Goal: Information Seeking & Learning: Check status

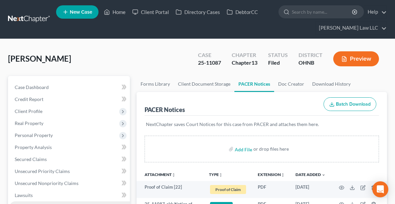
scroll to position [159, 0]
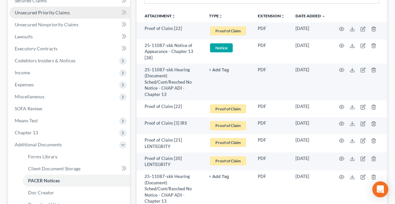
click at [18, 11] on span "Unsecured Priority Claims" at bounding box center [42, 13] width 55 height 6
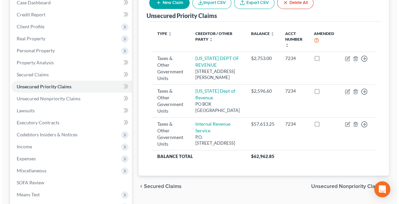
scroll to position [115, 0]
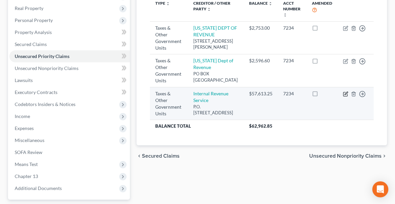
click at [344, 96] on icon "button" at bounding box center [345, 94] width 4 height 4
select select "0"
select select "39"
select select "0"
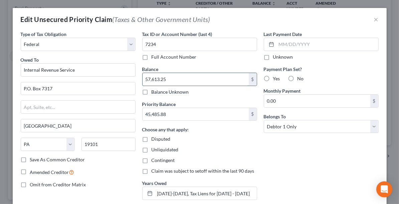
click at [206, 75] on input "57,613.25" at bounding box center [195, 79] width 106 height 13
type input "96,370.86"
click at [300, 186] on div "Last Payment Date Unknown Payment Plan Set? Yes No Monthly Payment 0.00 $ Belon…" at bounding box center [320, 118] width 121 height 175
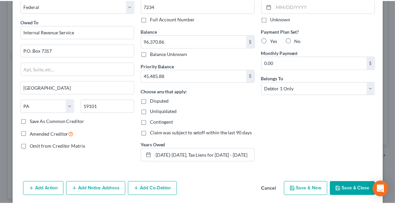
scroll to position [61, 0]
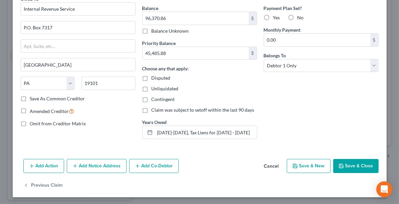
click at [358, 163] on button "Save & Close" at bounding box center [355, 166] width 45 height 14
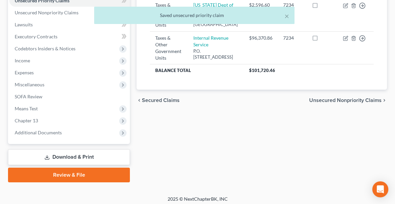
scroll to position [173, 0]
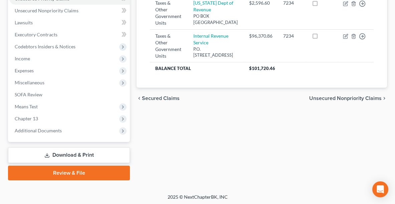
click at [68, 152] on link "Download & Print" at bounding box center [69, 155] width 122 height 16
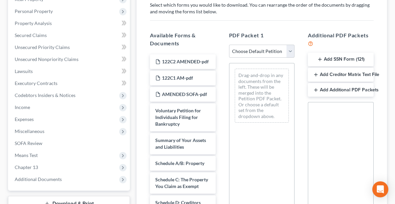
scroll to position [149, 0]
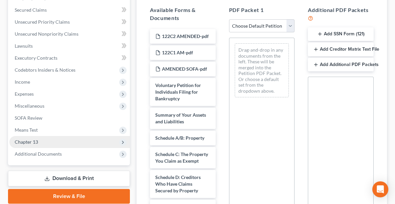
click at [65, 144] on span "Chapter 13" at bounding box center [69, 142] width 120 height 12
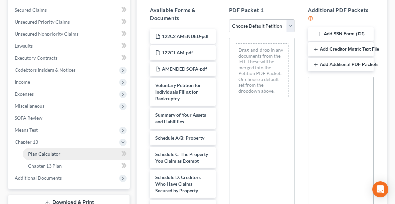
click at [62, 152] on link "Plan Calculator" at bounding box center [76, 154] width 107 height 12
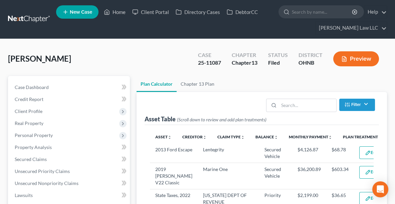
select select "59"
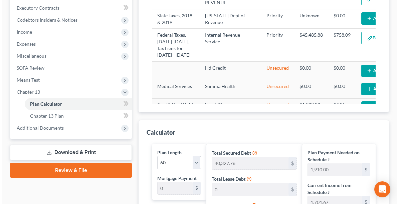
scroll to position [201, 0]
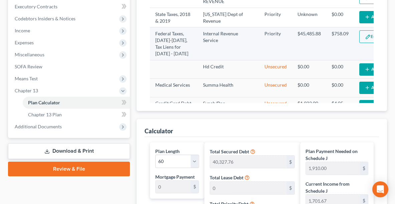
click at [359, 43] on button "Edit Plan Treatment" at bounding box center [386, 36] width 55 height 13
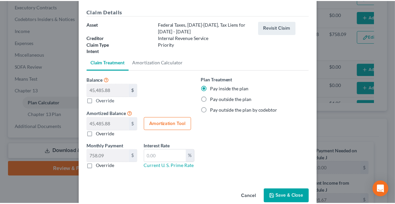
scroll to position [44, 0]
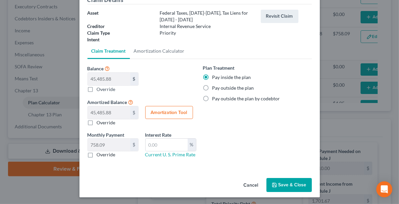
click at [290, 184] on button "Save & Close" at bounding box center [288, 185] width 45 height 14
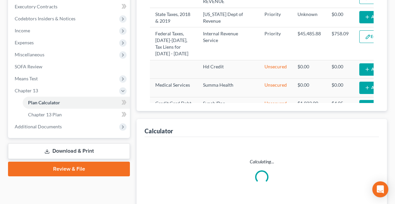
select select "59"
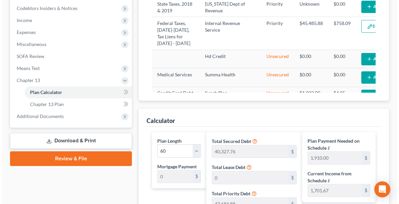
scroll to position [210, 0]
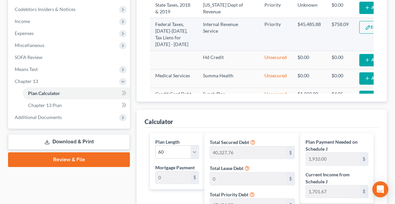
click at [359, 34] on button "Edit Plan Treatment" at bounding box center [386, 27] width 55 height 13
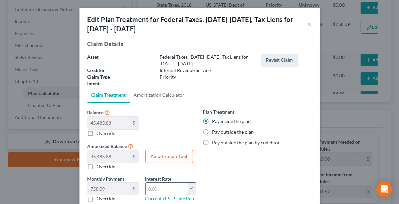
click at [155, 190] on input "text" at bounding box center [166, 189] width 42 height 13
type input "7.0"
click at [157, 153] on button "Amortization Tool" at bounding box center [169, 156] width 48 height 13
type input "45,485.88"
type input "7.0"
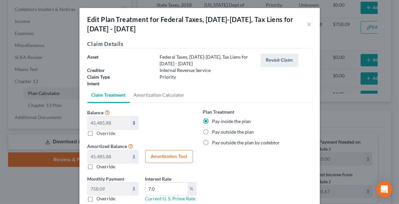
type input "60"
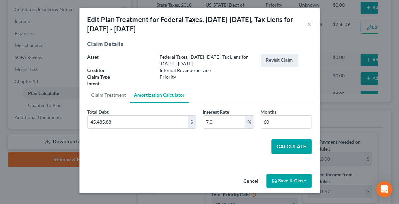
click at [282, 146] on button "Calculate" at bounding box center [291, 146] width 40 height 15
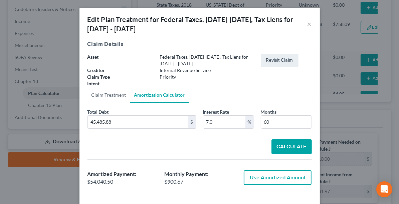
click at [275, 176] on button "Use Amortized Amount" at bounding box center [278, 177] width 68 height 15
type input "54,040.49"
checkbox input "true"
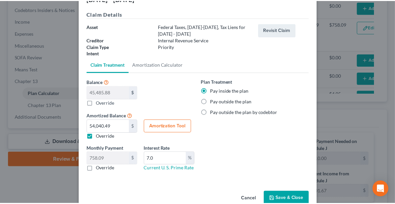
scroll to position [44, 0]
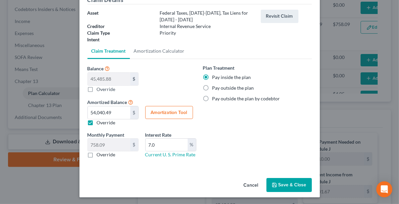
click at [285, 186] on button "Save & Close" at bounding box center [288, 185] width 45 height 14
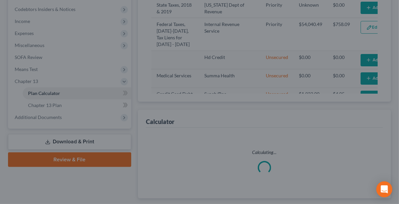
select select "59"
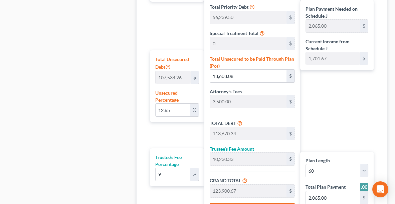
scroll to position [399, 0]
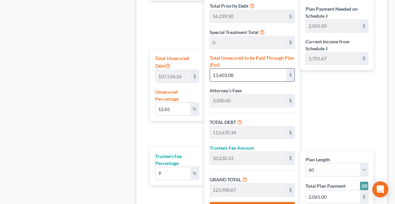
click at [254, 75] on input "13,603.08" at bounding box center [248, 75] width 77 height 13
type input "0.0009299361896385393"
type input "1"
type input "100,068.26"
type input "9,006.14"
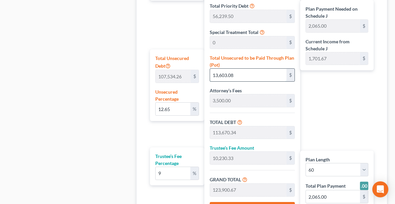
type input "109,074.40"
type input "1,818.00"
type input "0.009299361896385394"
type input "10"
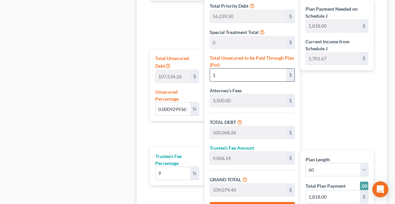
type input "100,077.26"
type input "9,006.95"
type input "109,084.21"
type input "0.09764329991204662"
type input "105"
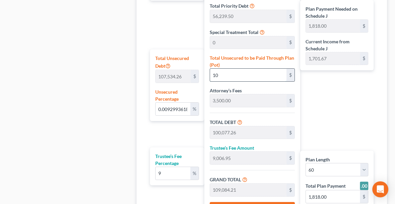
type input "100,172.26"
type input "9,015.50"
type input "109,187.76"
type input "1,820.00"
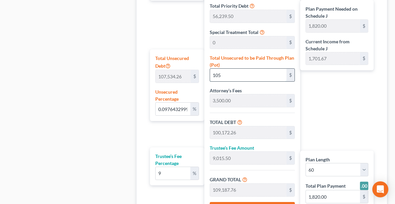
type input "0.9764329991204662"
type input "1050"
type input "101,117.26"
type input "9,100.55"
type input "110,217.81"
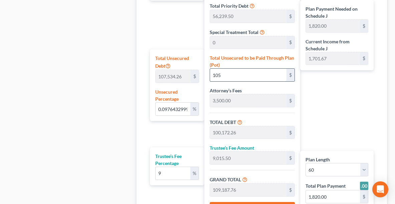
type input "1,837.00"
type input "1,050"
type input "9.768049735963217"
type input "1,0504"
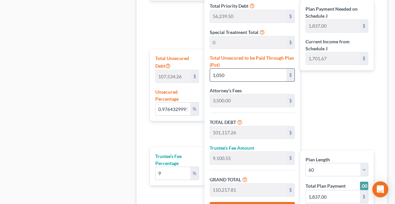
type input "110,571.26"
type input "9,951.41"
type input "120,522.67"
type input "2,009.00"
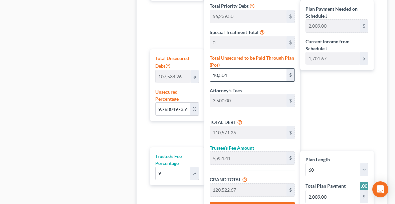
type input "10,504."
type input "9.768235723201144"
type input "10,504.2"
type input "110,571.46"
type input "9,951.43"
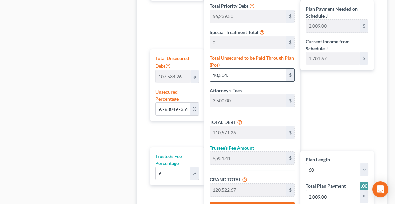
type input "120,522.89"
type input "10,504.20"
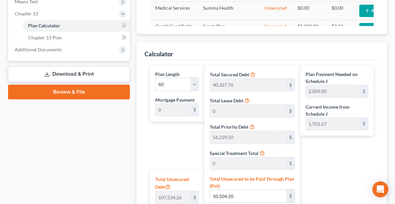
scroll to position [277, 0]
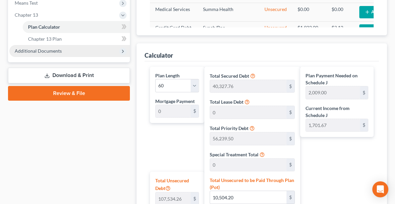
click at [79, 49] on span "Additional Documents" at bounding box center [69, 51] width 120 height 12
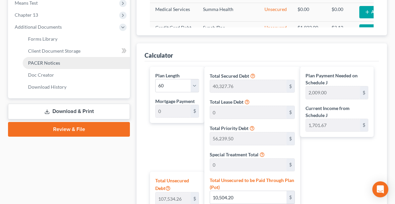
click at [75, 63] on link "PACER Notices" at bounding box center [76, 63] width 107 height 12
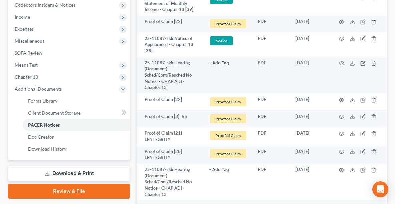
scroll to position [206, 0]
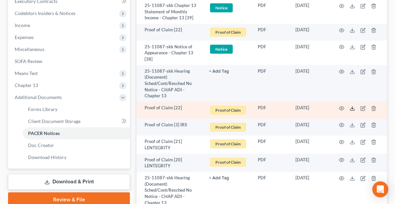
click at [352, 108] on icon at bounding box center [351, 108] width 5 height 5
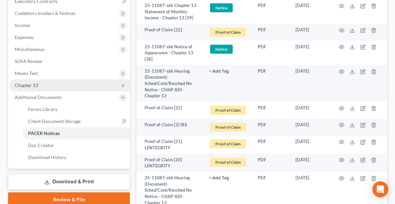
click at [27, 83] on span "Chapter 13" at bounding box center [26, 85] width 23 height 6
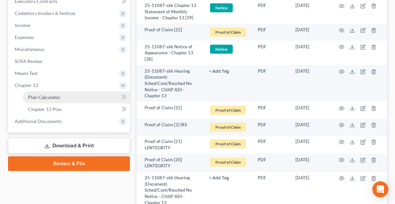
click at [55, 100] on link "Plan Calculator" at bounding box center [76, 97] width 107 height 12
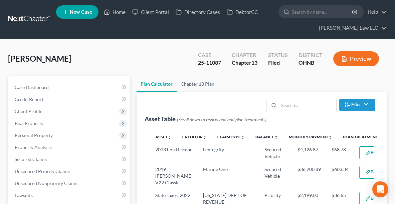
select select "59"
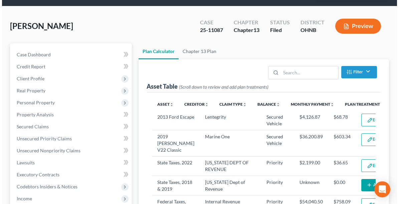
scroll to position [61, 0]
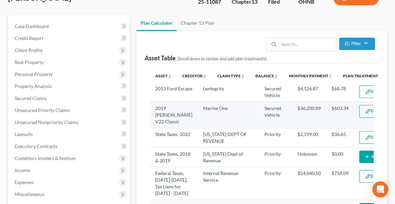
click at [359, 116] on button "Edit Plan Treatment" at bounding box center [386, 111] width 55 height 13
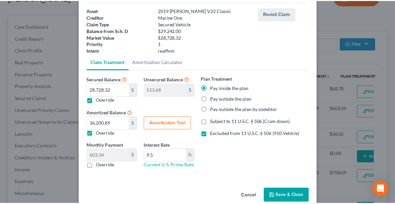
scroll to position [48, 0]
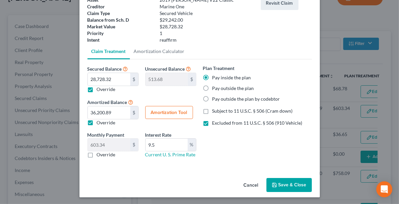
click at [284, 180] on button "Save & Close" at bounding box center [288, 185] width 45 height 14
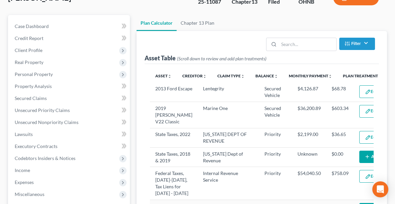
select select "59"
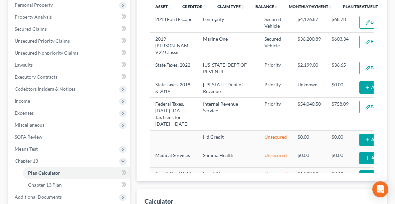
scroll to position [0, 0]
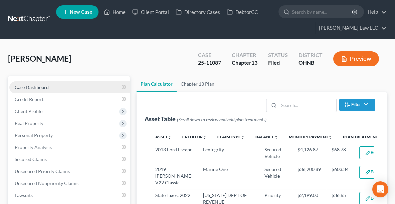
click at [37, 86] on span "Case Dashboard" at bounding box center [32, 87] width 34 height 6
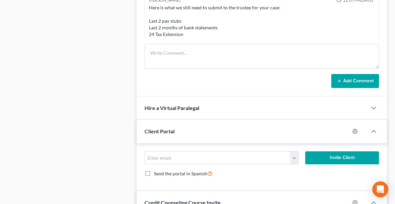
scroll to position [470, 0]
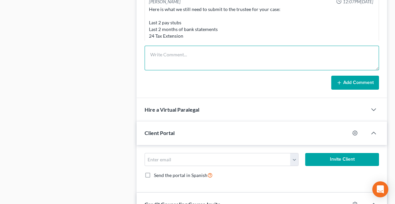
click at [224, 56] on textarea at bounding box center [261, 58] width 234 height 25
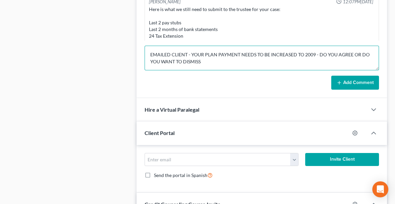
type textarea "EMAILED CLIENT - YOUR PLAN PAYMENT NEEDS TO BE INCREASED TO 2009 - DO YOU AGREE…"
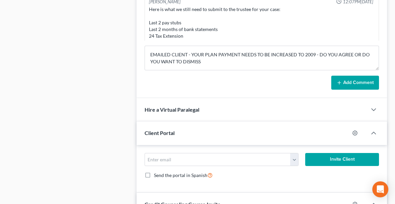
click at [358, 78] on button "Add Comment" at bounding box center [355, 83] width 48 height 14
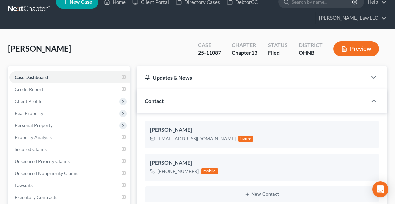
scroll to position [6, 0]
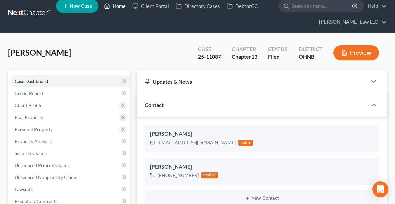
click at [121, 4] on link "Home" at bounding box center [114, 6] width 28 height 12
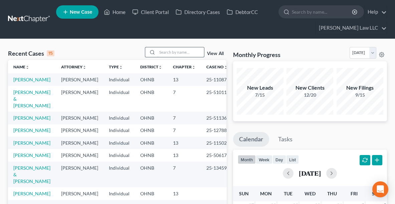
click at [168, 51] on input "search" at bounding box center [180, 52] width 47 height 10
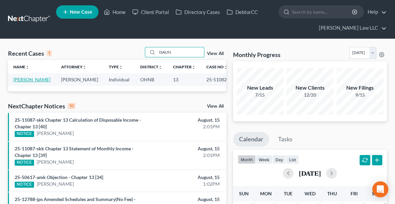
type input "DAUN"
click at [26, 80] on link "[PERSON_NAME]" at bounding box center [31, 80] width 37 height 6
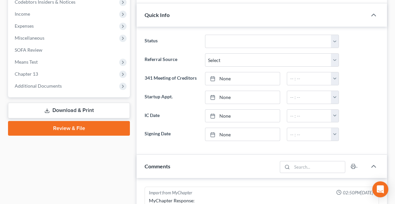
scroll to position [221, 0]
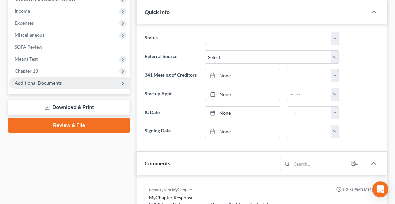
click at [56, 85] on span "Additional Documents" at bounding box center [69, 83] width 120 height 12
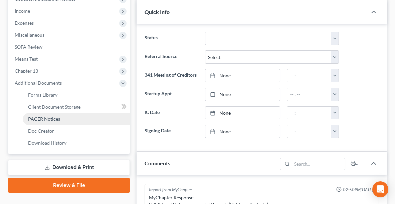
click at [52, 117] on span "PACER Notices" at bounding box center [44, 119] width 32 height 6
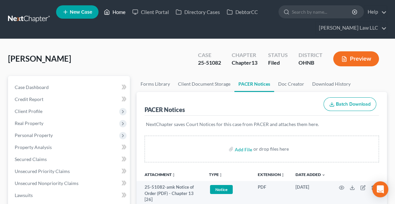
click at [120, 12] on link "Home" at bounding box center [114, 12] width 28 height 12
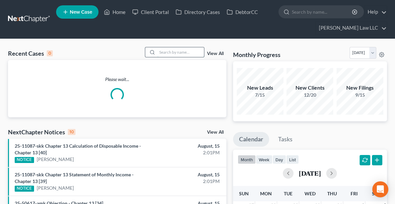
click at [172, 52] on input "search" at bounding box center [180, 52] width 47 height 10
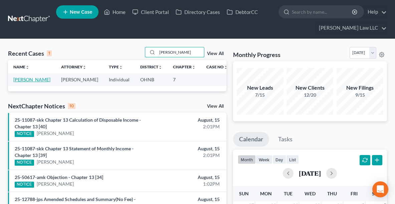
type input "[PERSON_NAME]"
click at [20, 80] on link "[PERSON_NAME]" at bounding box center [31, 80] width 37 height 6
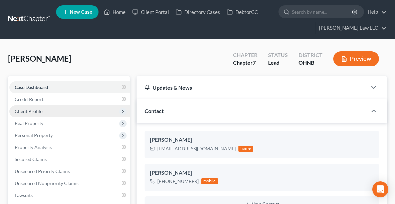
click at [25, 108] on span "Client Profile" at bounding box center [29, 111] width 28 height 6
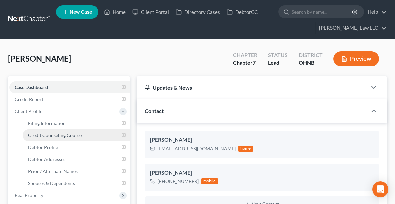
click at [36, 135] on span "Credit Counseling Course" at bounding box center [55, 135] width 54 height 6
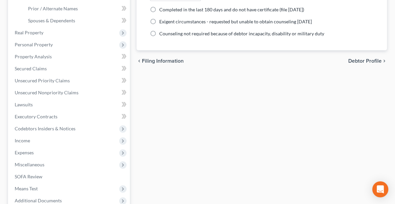
scroll to position [233, 0]
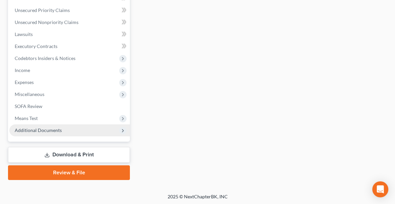
click at [30, 131] on span "Additional Documents" at bounding box center [38, 130] width 47 height 6
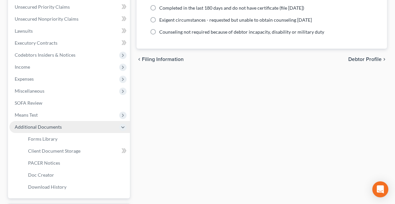
scroll to position [161, 0]
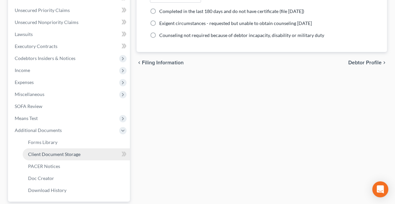
click at [37, 154] on span "Client Document Storage" at bounding box center [54, 154] width 52 height 6
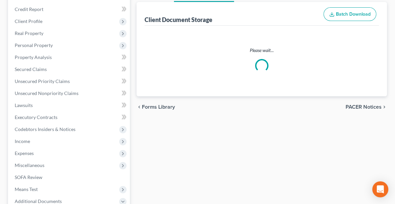
select select "5"
select select "20"
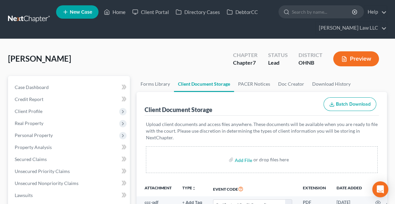
scroll to position [178, 0]
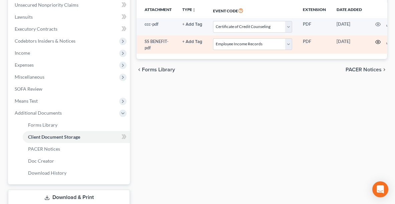
click at [376, 42] on icon "button" at bounding box center [377, 41] width 5 height 5
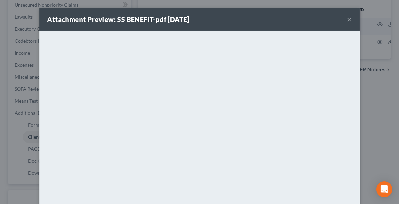
click at [347, 18] on button "×" at bounding box center [349, 19] width 5 height 8
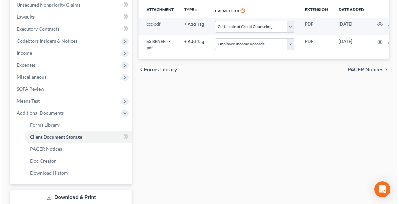
scroll to position [0, 35]
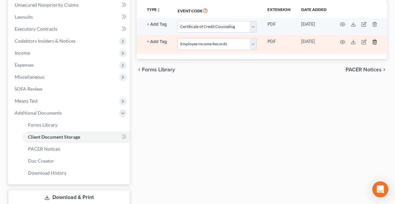
click at [373, 41] on icon "button" at bounding box center [374, 41] width 5 height 5
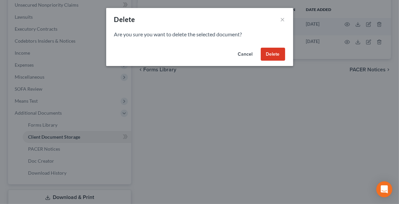
click at [273, 55] on button "Delete" at bounding box center [273, 54] width 24 height 13
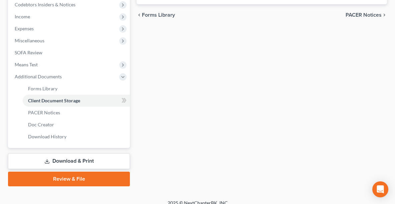
scroll to position [221, 0]
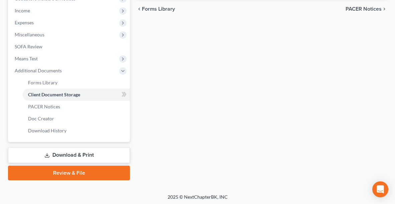
click at [214, 27] on div "Forms Library Client Document Storage PACER Notices Doc Creator Download Histor…" at bounding box center [261, 17] width 257 height 325
click at [59, 92] on span "Client Document Storage" at bounding box center [54, 95] width 52 height 6
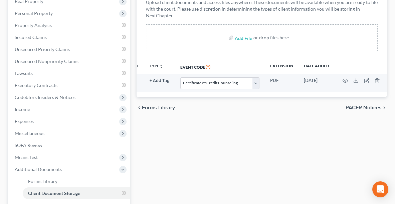
scroll to position [115, 0]
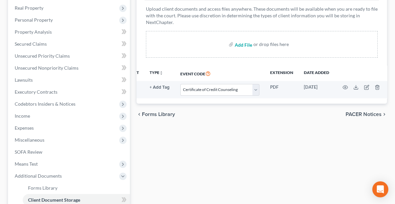
click at [248, 44] on input "file" at bounding box center [243, 44] width 16 height 12
type input "C:\fakepath\pay.pdf"
select select "5"
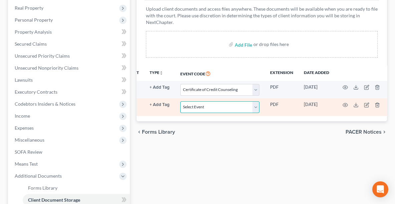
click at [257, 106] on select "Select Event 20 Largest Unsecured Creditors Amended List of Creditors (Fee) Ame…" at bounding box center [219, 107] width 79 height 12
select select "20"
click at [180, 101] on select "Select Event 20 Largest Unsecured Creditors Amended List of Creditors (Fee) Ame…" at bounding box center [219, 107] width 79 height 12
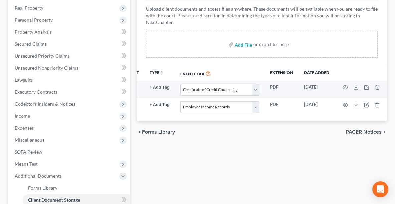
click at [238, 42] on input "file" at bounding box center [243, 44] width 16 height 12
type input "C:\fakepath\DECRE.pdf"
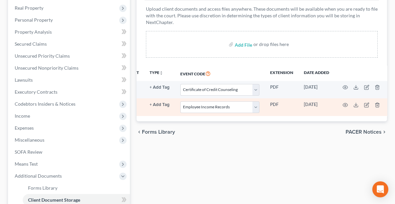
select select "5"
select select "20"
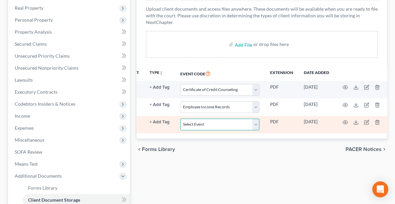
click at [222, 121] on select "Select Event 20 Largest Unsecured Creditors Amended List of Creditors (Fee) Ame…" at bounding box center [219, 125] width 79 height 12
select select "16"
click at [180, 119] on select "Select Event 20 Largest Unsecured Creditors Amended List of Creditors (Fee) Ame…" at bounding box center [219, 125] width 79 height 12
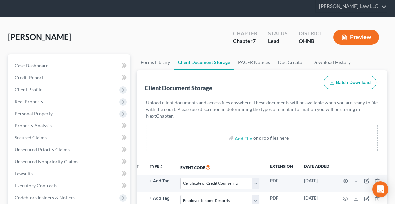
scroll to position [0, 0]
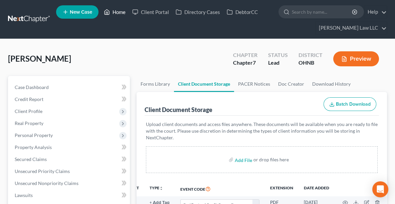
click at [119, 9] on link "Home" at bounding box center [114, 12] width 28 height 12
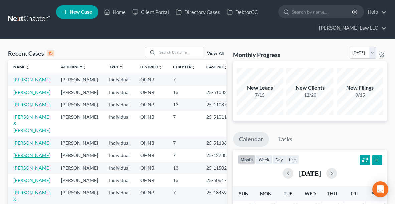
click at [27, 158] on link "[PERSON_NAME]" at bounding box center [31, 155] width 37 height 6
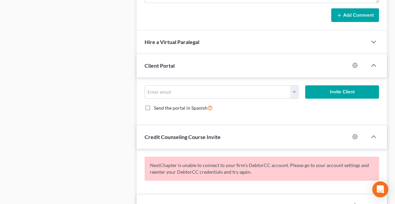
scroll to position [403, 0]
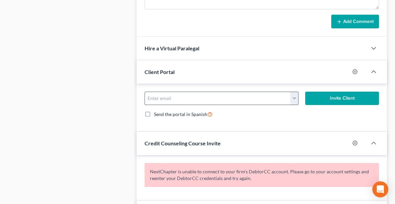
click at [239, 93] on input "email" at bounding box center [217, 98] width 145 height 13
type input "[PERSON_NAME][EMAIL_ADDRESS][DOMAIN_NAME]"
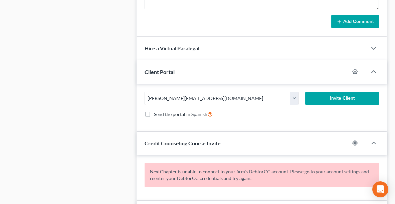
click at [348, 97] on button "Invite Client" at bounding box center [342, 98] width 74 height 13
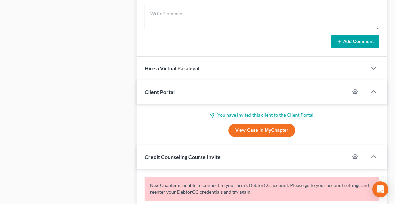
scroll to position [386, 0]
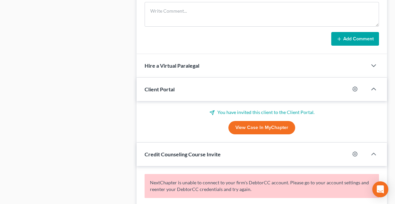
click at [269, 128] on link "View Case in MyChapter" at bounding box center [261, 127] width 67 height 13
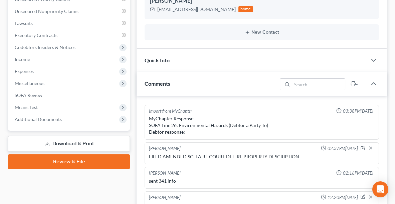
scroll to position [173, 0]
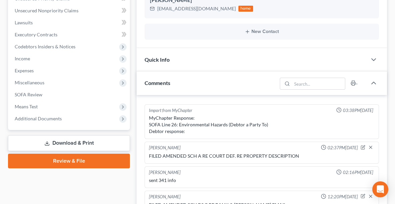
click at [72, 157] on link "Review & File" at bounding box center [69, 161] width 122 height 15
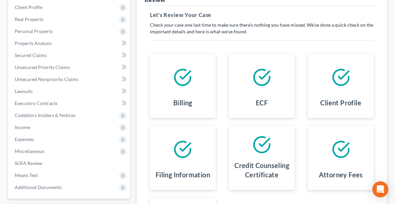
scroll to position [178, 0]
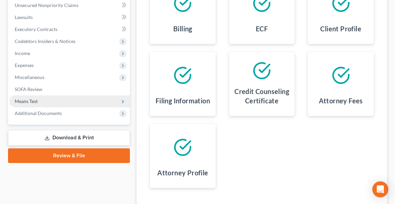
click at [32, 101] on span "Means Test" at bounding box center [26, 101] width 23 height 6
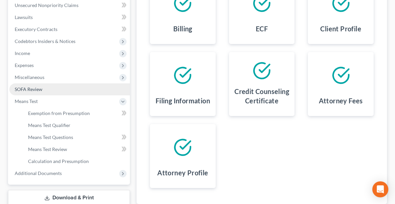
click at [28, 88] on span "SOFA Review" at bounding box center [29, 89] width 28 height 6
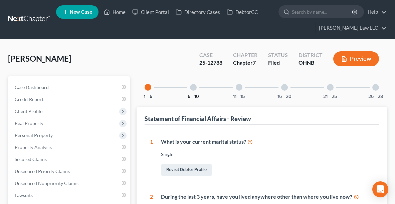
click at [194, 94] on button "6 - 10" at bounding box center [192, 96] width 11 height 5
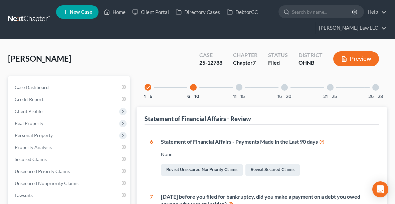
click at [320, 142] on icon at bounding box center [321, 141] width 5 height 6
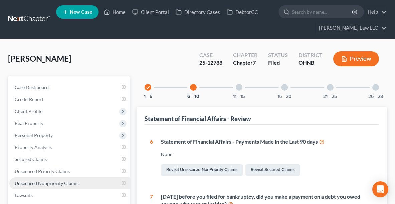
click at [39, 181] on span "Unsecured Nonpriority Claims" at bounding box center [47, 183] width 64 height 6
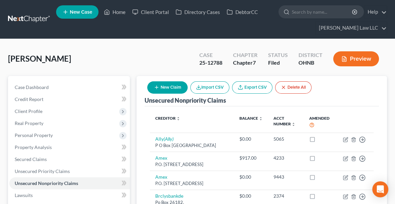
click at [160, 89] on button "New Claim" at bounding box center [167, 87] width 40 height 12
select select "0"
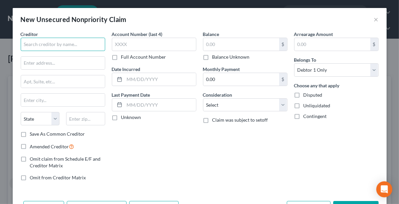
click at [63, 44] on input "text" at bounding box center [63, 44] width 84 height 13
click at [71, 46] on input "[PERSON_NAME] Ca" at bounding box center [63, 44] width 84 height 13
type input "[PERSON_NAME], Esq"
type input "`"
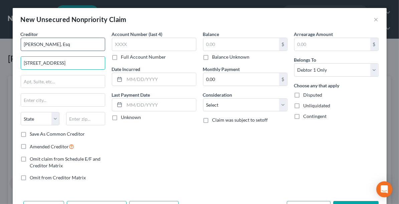
type input "[STREET_ADDRESS]"
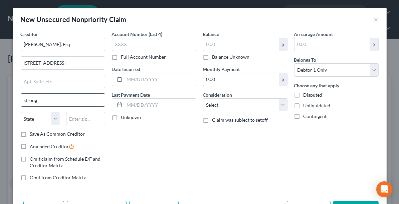
type input "[GEOGRAPHIC_DATA]"
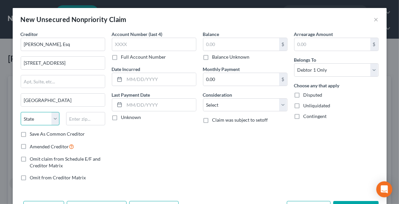
click at [43, 118] on select "State [US_STATE] AK AR AZ CA CO CT DE DC [GEOGRAPHIC_DATA] [GEOGRAPHIC_DATA] GU…" at bounding box center [40, 118] width 39 height 13
select select "36"
click at [32, 117] on select "State [US_STATE] AK AR AZ CA CO CT DE DC [GEOGRAPHIC_DATA] [GEOGRAPHIC_DATA] GU…" at bounding box center [40, 118] width 39 height 13
click at [80, 116] on input "text" at bounding box center [85, 118] width 39 height 13
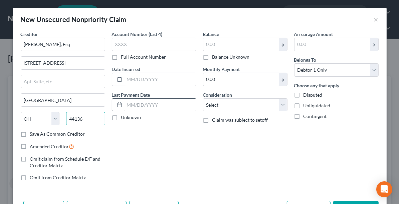
type input "44136"
type input "[GEOGRAPHIC_DATA]"
click at [142, 107] on input "text" at bounding box center [159, 105] width 71 height 13
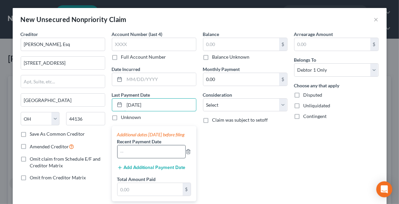
type input "[DATE]"
click at [147, 154] on input "text" at bounding box center [151, 151] width 68 height 13
click at [152, 158] on input "text" at bounding box center [151, 151] width 68 height 13
type input "[DATE]"
click at [129, 170] on button "Add Additional Payment Date" at bounding box center [151, 167] width 68 height 5
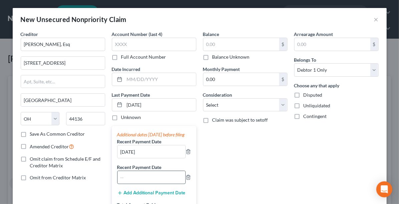
click at [130, 184] on input "text" at bounding box center [151, 177] width 68 height 13
type input "[DATE]"
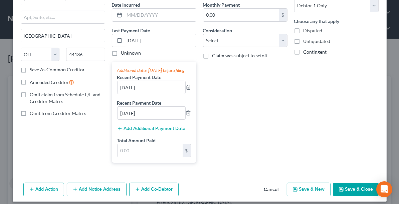
scroll to position [65, 0]
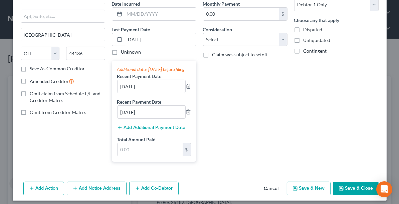
click at [162, 130] on button "Add Additional Payment Date" at bounding box center [151, 127] width 68 height 5
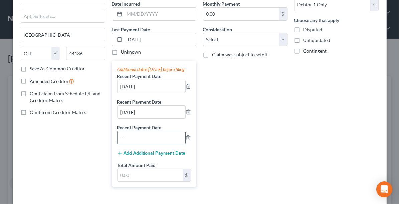
click at [141, 143] on input "text" at bounding box center [151, 137] width 68 height 13
type input "[DATE]"
click at [145, 182] on input "text" at bounding box center [149, 175] width 65 height 13
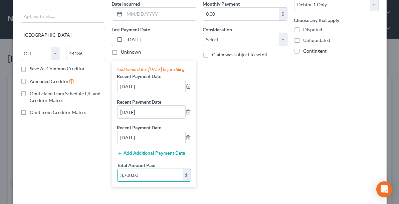
type input "3,700.00"
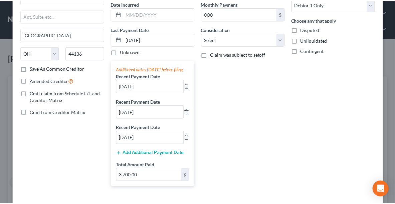
scroll to position [100, 0]
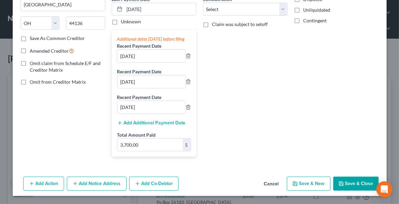
click at [345, 183] on button "Save & Close" at bounding box center [355, 184] width 45 height 14
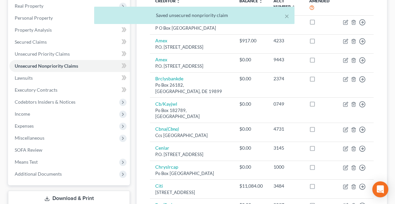
scroll to position [247, 0]
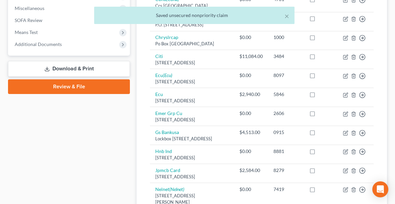
click at [40, 18] on div "× Saved unsecured nonpriority claim" at bounding box center [194, 17] width 395 height 21
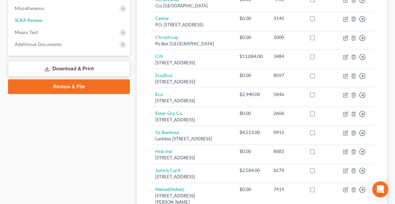
click at [40, 18] on span "SOFA Review" at bounding box center [29, 20] width 28 height 6
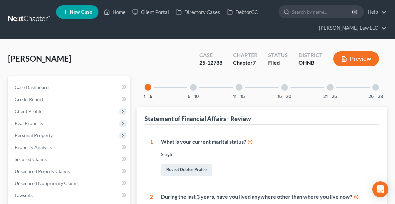
click at [188, 92] on div "6 - 10" at bounding box center [193, 87] width 23 height 23
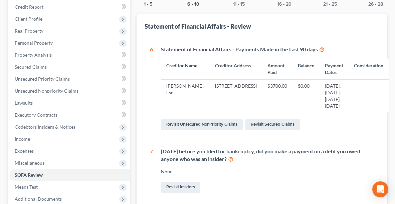
scroll to position [92, 0]
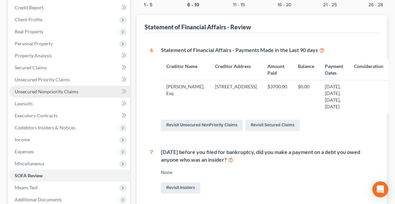
click at [32, 90] on span "Unsecured Nonpriority Claims" at bounding box center [47, 92] width 64 height 6
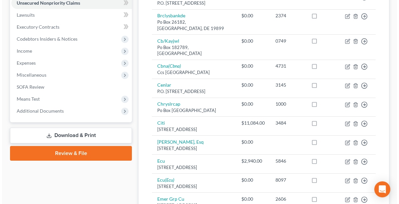
scroll to position [272, 0]
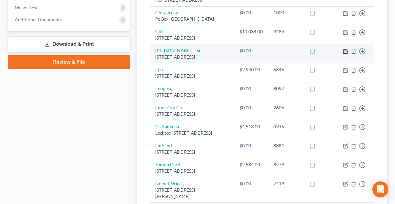
click at [345, 52] on icon "button" at bounding box center [345, 50] width 3 height 3
select select "36"
select select "0"
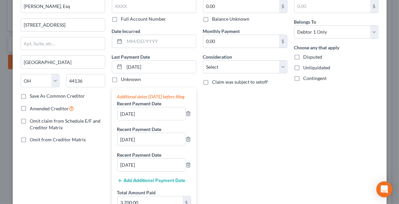
scroll to position [50, 0]
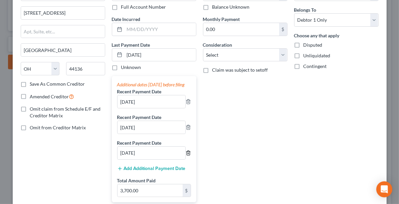
click at [187, 155] on icon "button" at bounding box center [187, 153] width 3 height 4
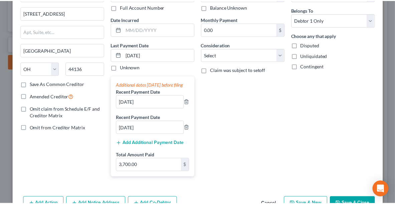
scroll to position [93, 0]
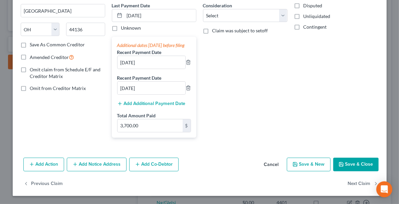
click at [353, 167] on button "Save & Close" at bounding box center [355, 165] width 45 height 14
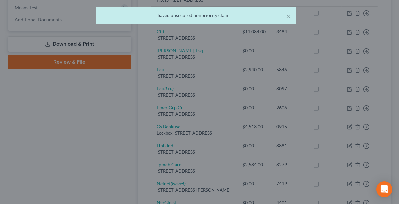
type input "0"
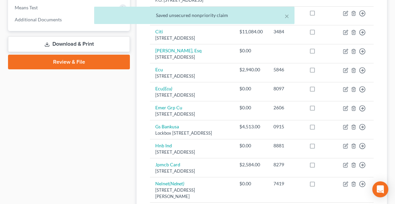
click at [96, 44] on link "Download & Print" at bounding box center [69, 44] width 122 height 16
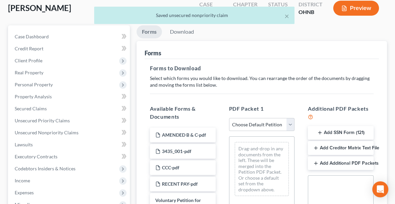
scroll to position [116, 0]
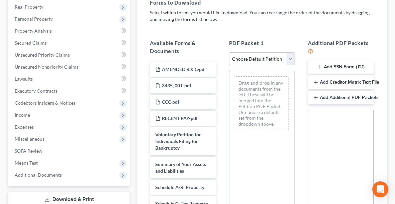
click at [264, 56] on select "Choose Default Petition PDF Packet Complete Bankruptcy Petition (all forms and …" at bounding box center [262, 58] width 66 height 13
select select "2"
click at [229, 52] on select "Choose Default Petition PDF Packet Complete Bankruptcy Petition (all forms and …" at bounding box center [262, 58] width 66 height 13
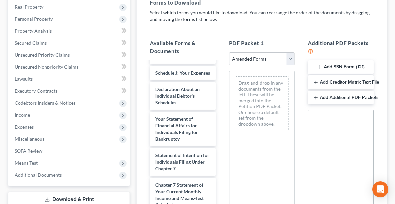
scroll to position [217, 0]
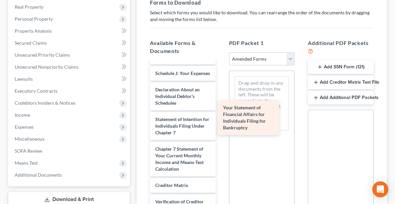
drag, startPoint x: 171, startPoint y: 147, endPoint x: 243, endPoint y: 119, distance: 77.0
click at [221, 119] on div "Your Statement of Financial Affairs for Individuals Filing for Bankruptcy Volun…" at bounding box center [182, 61] width 76 height 430
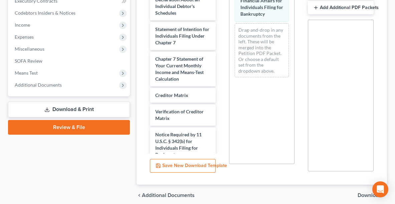
scroll to position [233, 0]
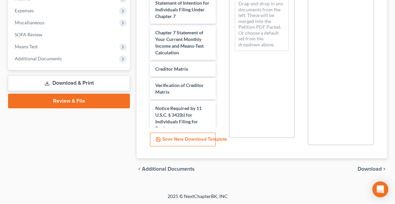
click at [370, 169] on span "Download" at bounding box center [369, 168] width 24 height 5
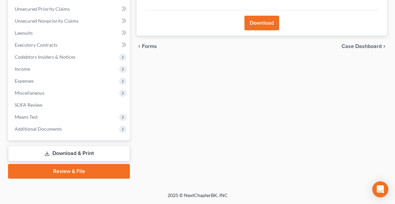
scroll to position [161, 0]
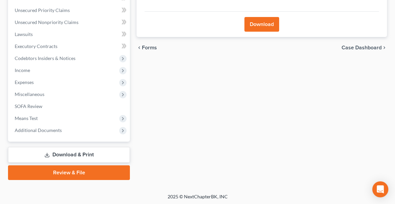
click at [271, 21] on button "Download" at bounding box center [261, 24] width 35 height 15
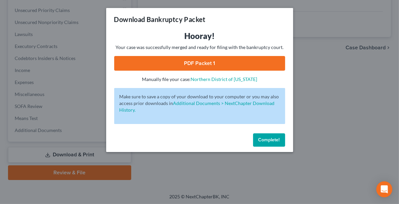
click at [231, 64] on link "PDF Packet 1" at bounding box center [199, 63] width 171 height 15
click at [265, 138] on span "Complete!" at bounding box center [268, 140] width 21 height 6
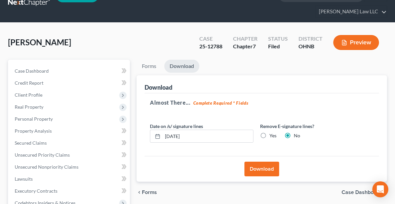
scroll to position [17, 0]
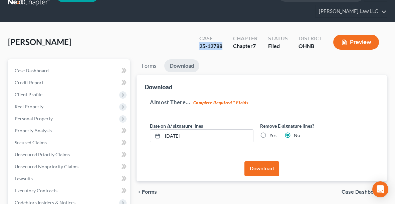
drag, startPoint x: 225, startPoint y: 45, endPoint x: 195, endPoint y: 46, distance: 29.4
click at [195, 46] on div "Case 25-12788" at bounding box center [211, 43] width 34 height 20
copy div "25-12788"
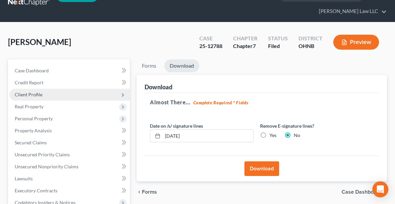
click at [32, 89] on span "Client Profile" at bounding box center [69, 95] width 120 height 12
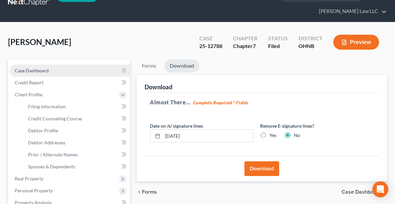
click at [25, 66] on link "Case Dashboard" at bounding box center [69, 71] width 120 height 12
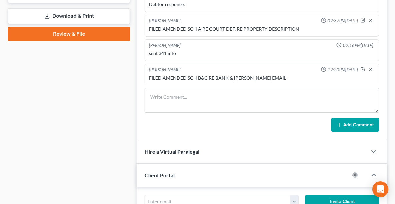
scroll to position [296, 0]
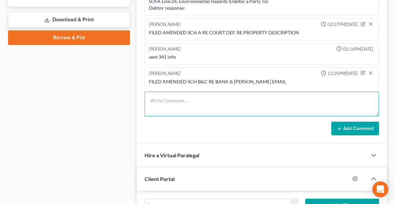
click at [236, 94] on textarea at bounding box center [261, 104] width 234 height 25
type textarea "FILED AMENDED SFOA DUE TO DIVORCE [PERSON_NAME] BEING PAID"
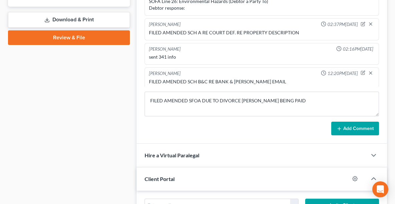
click at [346, 127] on button "Add Comment" at bounding box center [355, 129] width 48 height 14
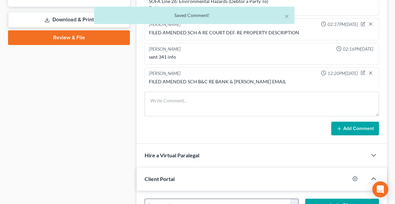
scroll to position [211, 0]
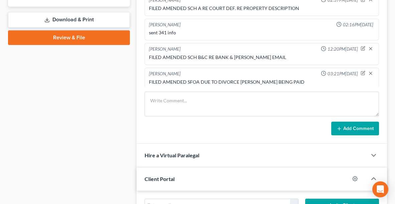
drag, startPoint x: 394, startPoint y: 93, endPoint x: 391, endPoint y: 30, distance: 62.8
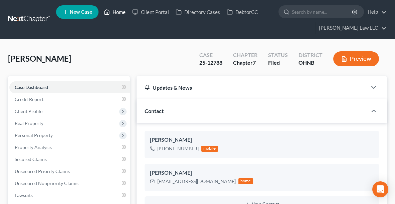
click at [115, 14] on link "Home" at bounding box center [114, 12] width 28 height 12
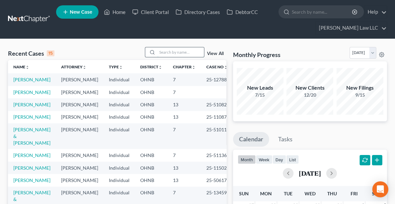
click at [166, 52] on input "search" at bounding box center [180, 52] width 47 height 10
type input "[PERSON_NAME]"
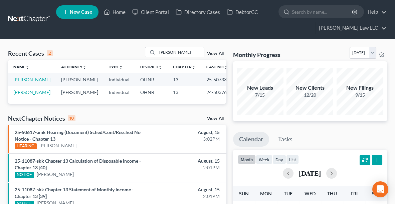
click at [23, 79] on link "[PERSON_NAME]" at bounding box center [31, 80] width 37 height 6
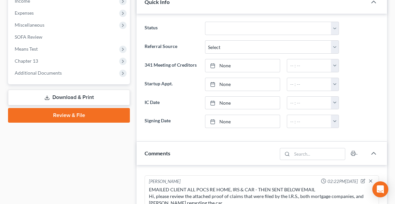
scroll to position [230, 0]
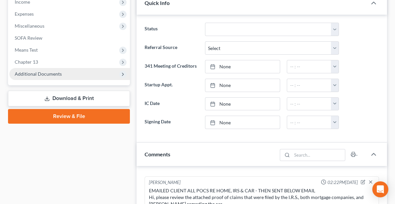
click at [58, 72] on span "Additional Documents" at bounding box center [38, 74] width 47 height 6
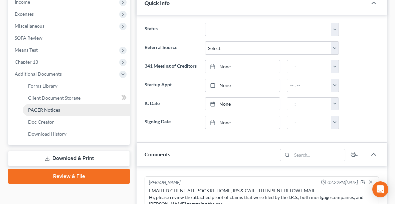
click at [54, 111] on span "PACER Notices" at bounding box center [44, 110] width 32 height 6
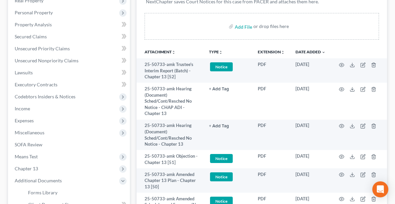
scroll to position [137, 0]
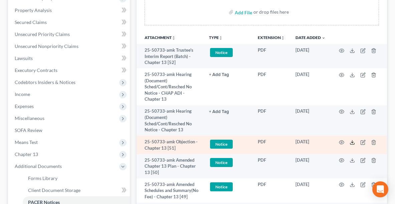
click at [351, 142] on polyline at bounding box center [352, 142] width 2 height 1
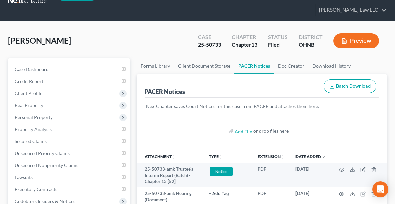
scroll to position [0, 0]
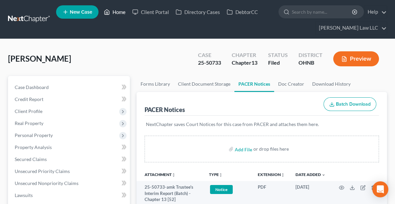
click at [118, 11] on link "Home" at bounding box center [114, 12] width 28 height 12
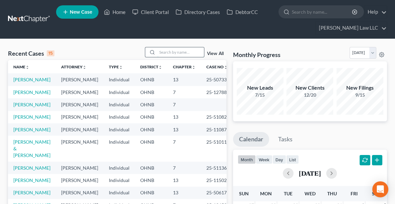
click at [171, 49] on input "search" at bounding box center [180, 52] width 47 height 10
type input "PALETTA"
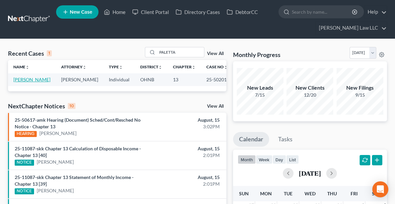
click at [36, 79] on link "[PERSON_NAME]" at bounding box center [31, 80] width 37 height 6
select select "6"
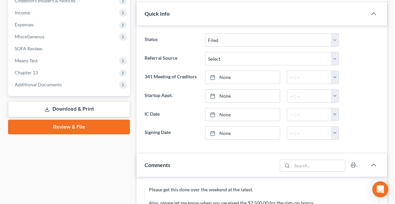
scroll to position [218, 0]
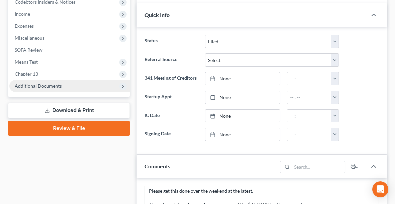
click at [48, 85] on span "Additional Documents" at bounding box center [38, 86] width 47 height 6
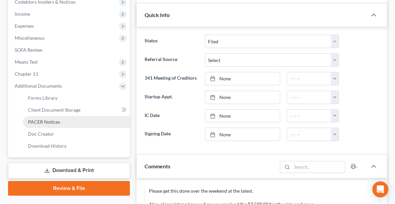
click at [52, 122] on span "PACER Notices" at bounding box center [44, 122] width 32 height 6
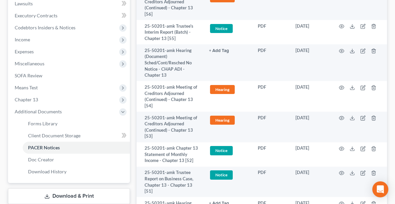
scroll to position [199, 0]
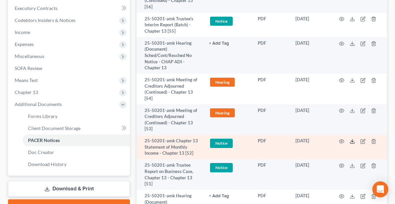
click at [352, 142] on icon at bounding box center [352, 142] width 4 height 1
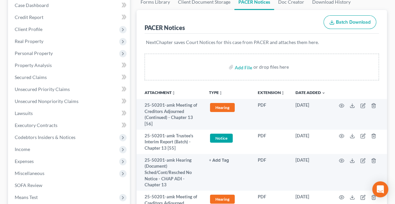
scroll to position [62, 0]
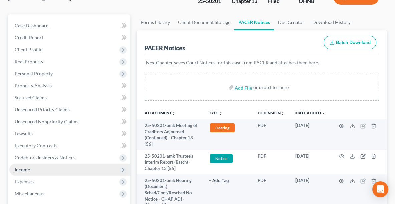
click at [24, 164] on span "Income" at bounding box center [69, 170] width 120 height 12
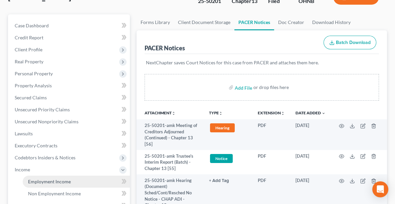
click at [45, 179] on span "Employment Income" at bounding box center [49, 182] width 43 height 6
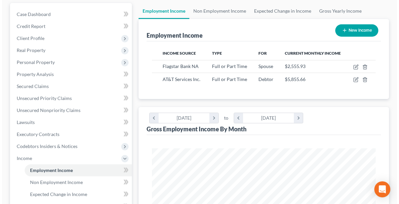
scroll to position [74, 0]
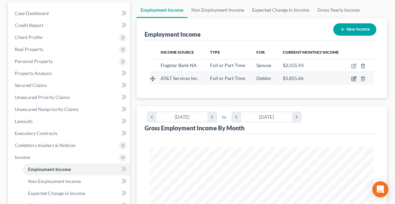
click at [355, 77] on icon "button" at bounding box center [354, 78] width 3 height 3
select select "0"
select select "26"
select select "1"
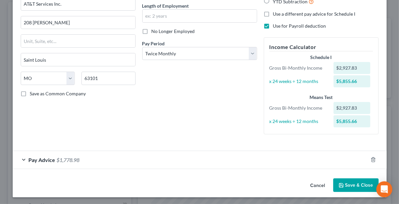
scroll to position [67, 0]
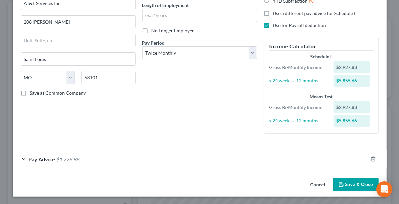
click at [29, 156] on span "Pay Advice" at bounding box center [42, 159] width 27 height 6
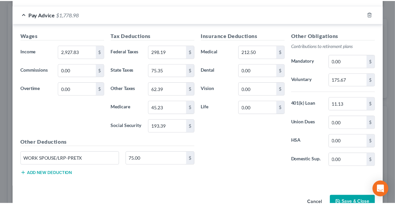
scroll to position [228, 0]
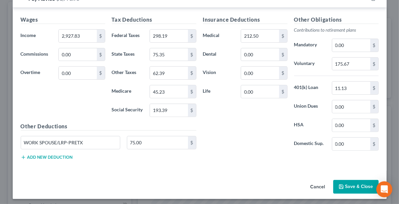
click at [342, 184] on button "Save & Close" at bounding box center [355, 187] width 45 height 14
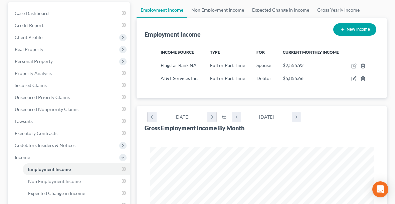
scroll to position [0, 0]
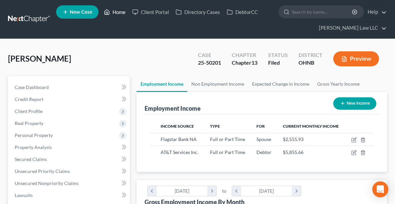
click at [115, 13] on link "Home" at bounding box center [114, 12] width 28 height 12
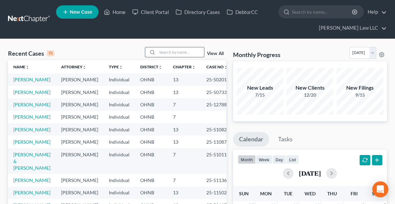
click at [168, 50] on input "search" at bounding box center [180, 52] width 47 height 10
type input "[PERSON_NAME]"
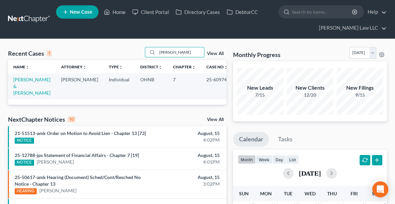
click at [18, 82] on td "[PERSON_NAME] & [PERSON_NAME]" at bounding box center [32, 86] width 48 height 26
click at [18, 79] on link "[PERSON_NAME] & [PERSON_NAME]" at bounding box center [31, 86] width 37 height 19
select select "6"
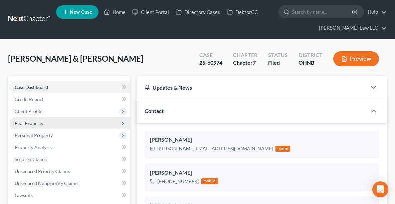
scroll to position [234, 0]
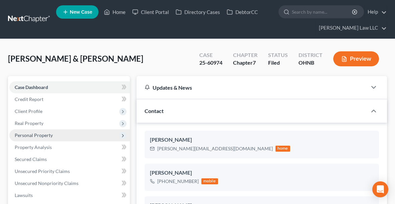
click at [23, 136] on span "Personal Property" at bounding box center [34, 135] width 38 height 6
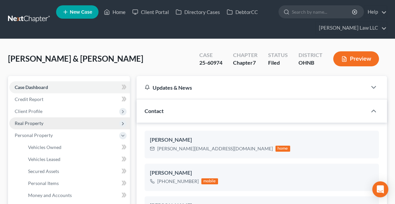
click at [29, 120] on span "Real Property" at bounding box center [29, 123] width 29 height 6
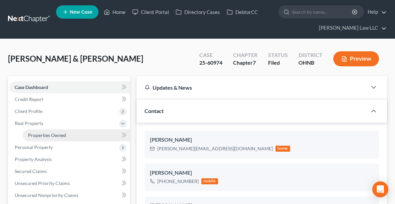
click at [48, 134] on span "Properties Owned" at bounding box center [47, 135] width 38 height 6
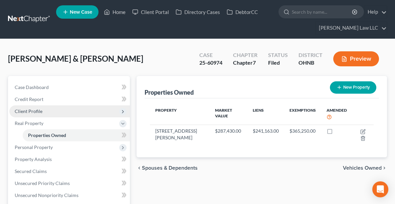
click at [30, 112] on span "Client Profile" at bounding box center [29, 111] width 28 height 6
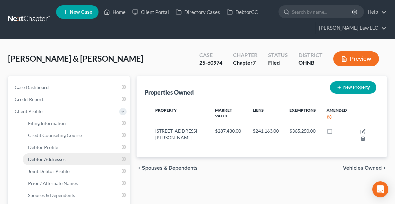
click at [41, 157] on span "Debtor Addresses" at bounding box center [46, 159] width 37 height 6
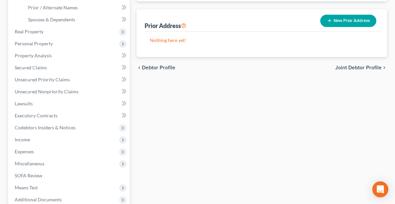
scroll to position [245, 0]
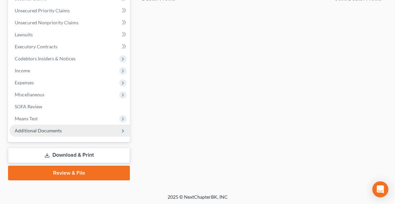
click at [51, 129] on span "Additional Documents" at bounding box center [38, 131] width 47 height 6
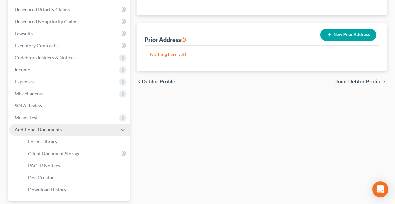
scroll to position [161, 0]
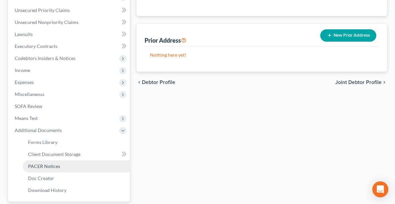
click at [48, 165] on span "PACER Notices" at bounding box center [44, 166] width 32 height 6
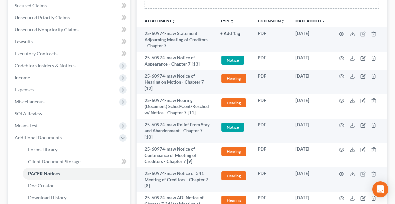
scroll to position [183, 0]
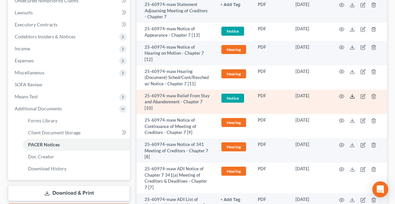
click at [352, 96] on polyline at bounding box center [352, 96] width 2 height 1
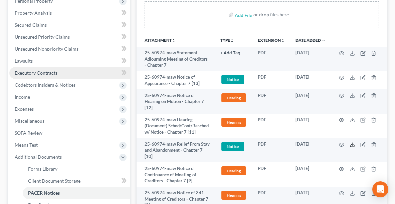
scroll to position [129, 0]
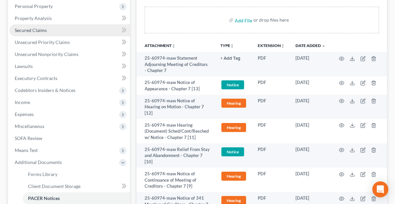
click at [29, 29] on span "Secured Claims" at bounding box center [31, 30] width 32 height 6
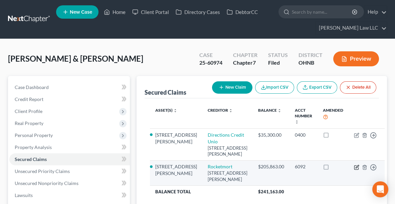
click at [354, 165] on icon "button" at bounding box center [356, 167] width 5 height 5
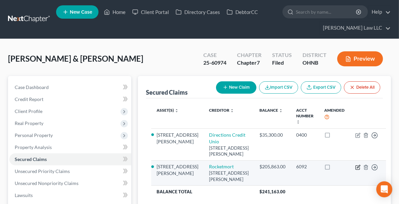
select select "23"
select select "12"
select select "4"
select select "2"
select select "0"
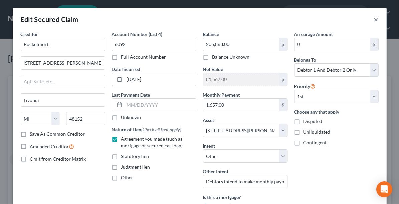
click at [374, 23] on button "×" at bounding box center [376, 19] width 5 height 8
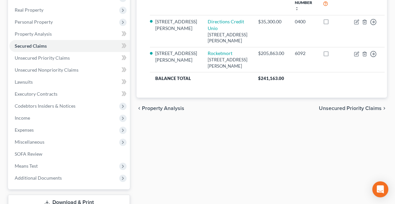
scroll to position [11, 0]
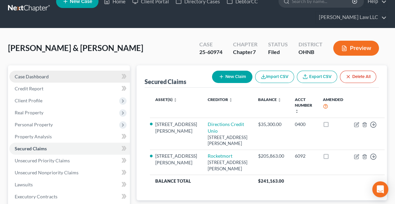
click at [35, 75] on span "Case Dashboard" at bounding box center [32, 77] width 34 height 6
select select "6"
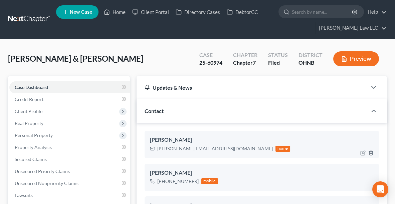
scroll to position [234, 0]
click at [116, 14] on link "Home" at bounding box center [114, 12] width 28 height 12
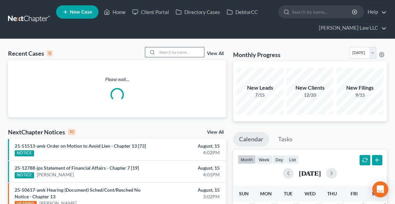
click at [180, 51] on input "search" at bounding box center [180, 52] width 47 height 10
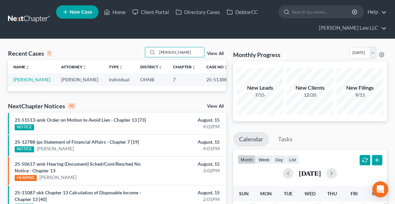
drag, startPoint x: 175, startPoint y: 52, endPoint x: 134, endPoint y: 47, distance: 40.6
click at [134, 47] on div "Recent Cases 1 [PERSON_NAME] View All" at bounding box center [117, 53] width 218 height 13
type input "[PERSON_NAME]"
click at [27, 81] on link "[PERSON_NAME]" at bounding box center [31, 80] width 37 height 6
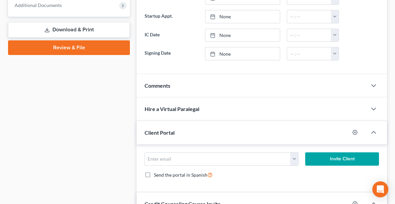
scroll to position [181, 0]
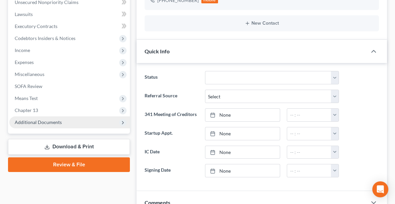
click at [52, 122] on span "Additional Documents" at bounding box center [38, 122] width 47 height 6
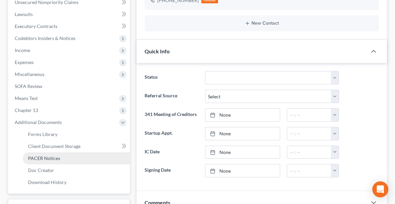
click at [45, 155] on span "PACER Notices" at bounding box center [44, 158] width 32 height 6
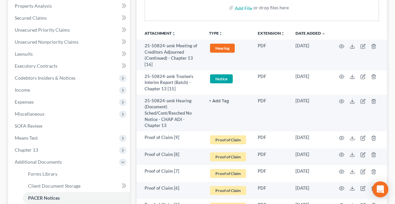
scroll to position [142, 0]
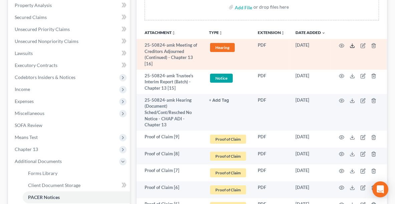
click at [351, 45] on icon at bounding box center [351, 45] width 5 height 5
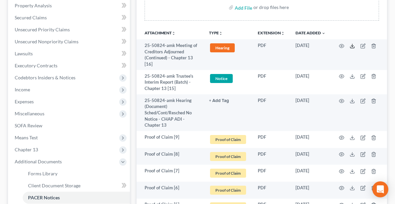
scroll to position [0, 0]
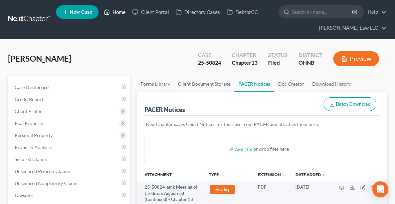
click at [116, 10] on link "Home" at bounding box center [114, 12] width 28 height 12
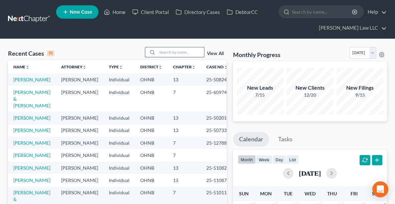
click at [184, 50] on input "search" at bounding box center [180, 52] width 47 height 10
type input "[PERSON_NAME]"
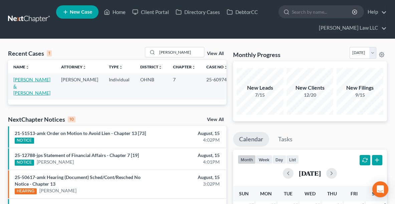
click at [25, 83] on link "[PERSON_NAME] & [PERSON_NAME]" at bounding box center [31, 86] width 37 height 19
select select "6"
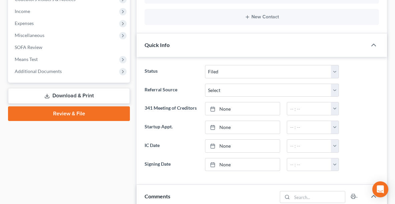
scroll to position [222, 0]
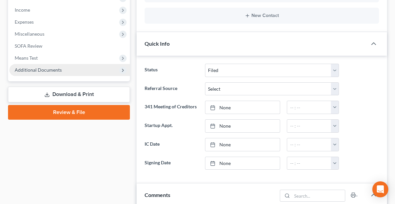
click at [55, 67] on span "Additional Documents" at bounding box center [38, 70] width 47 height 6
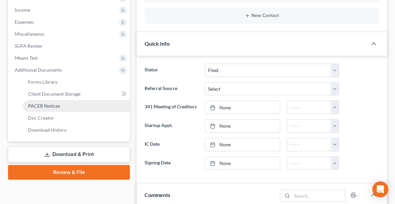
click at [52, 104] on span "PACER Notices" at bounding box center [44, 106] width 32 height 6
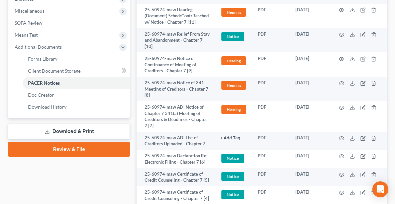
scroll to position [240, 0]
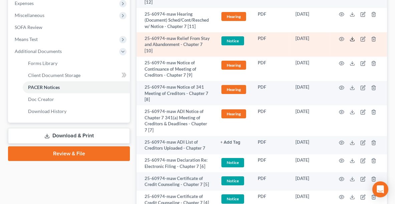
click at [352, 37] on line at bounding box center [352, 38] width 0 height 3
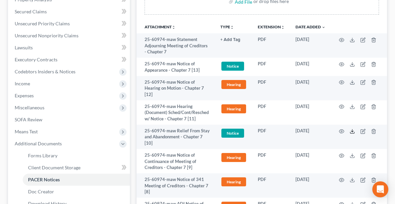
scroll to position [140, 0]
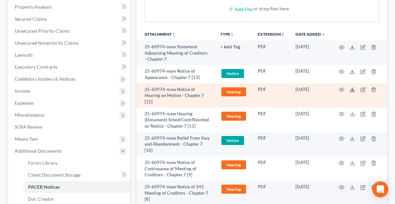
click at [352, 89] on line at bounding box center [352, 89] width 0 height 3
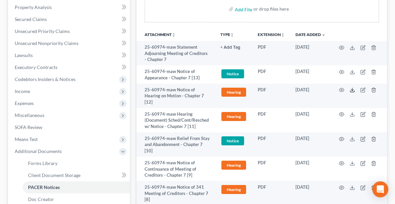
scroll to position [0, 0]
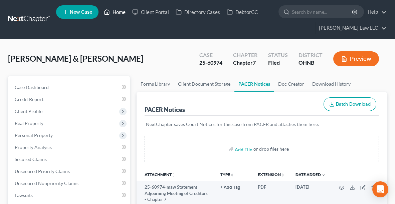
click at [113, 12] on link "Home" at bounding box center [114, 12] width 28 height 12
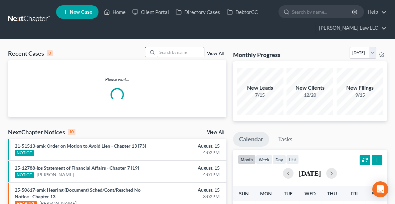
click at [165, 54] on input "search" at bounding box center [180, 52] width 47 height 10
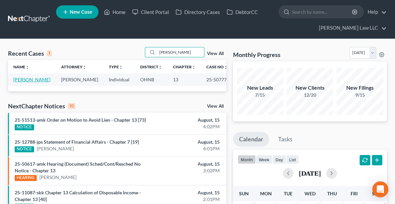
type input "[PERSON_NAME]"
click at [18, 80] on link "[PERSON_NAME]" at bounding box center [31, 80] width 37 height 6
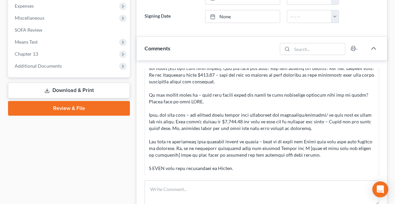
scroll to position [236, 0]
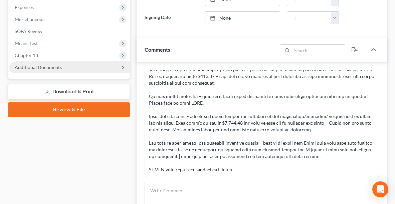
click at [73, 65] on span "Additional Documents" at bounding box center [69, 67] width 120 height 12
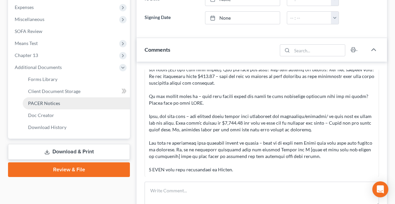
click at [47, 104] on span "PACER Notices" at bounding box center [44, 103] width 32 height 6
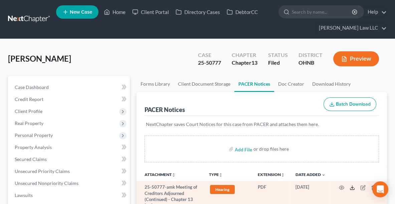
click at [350, 186] on icon at bounding box center [351, 187] width 5 height 5
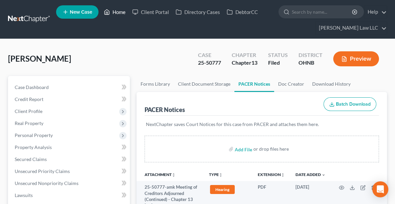
click at [115, 14] on link "Home" at bounding box center [114, 12] width 28 height 12
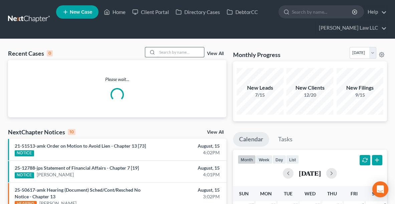
click at [179, 52] on input "search" at bounding box center [180, 52] width 47 height 10
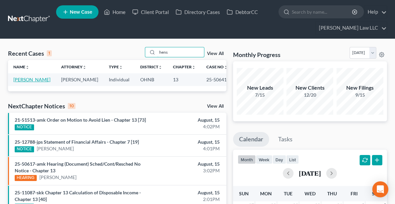
type input "hens"
click at [27, 79] on link "[PERSON_NAME]" at bounding box center [31, 80] width 37 height 6
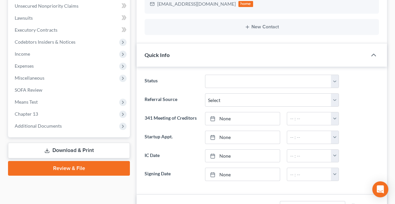
scroll to position [178, 0]
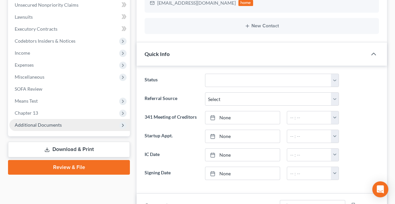
click at [60, 124] on span "Additional Documents" at bounding box center [38, 125] width 47 height 6
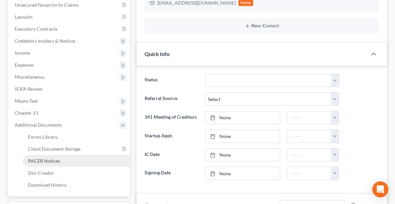
click at [57, 158] on span "PACER Notices" at bounding box center [44, 161] width 32 height 6
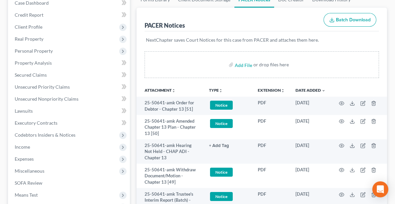
scroll to position [94, 0]
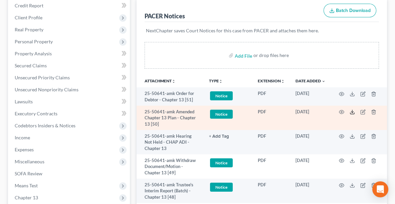
click at [353, 112] on polyline at bounding box center [352, 112] width 2 height 1
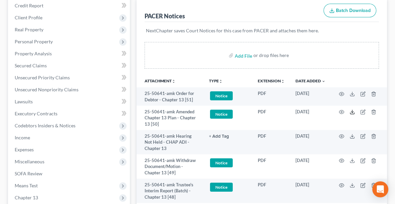
scroll to position [5, 0]
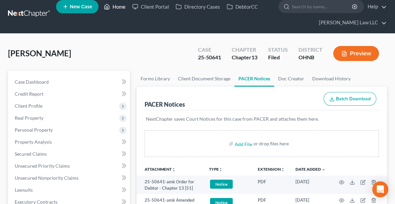
drag, startPoint x: 110, startPoint y: 6, endPoint x: 158, endPoint y: 69, distance: 78.3
click at [110, 6] on link "Home" at bounding box center [114, 7] width 28 height 12
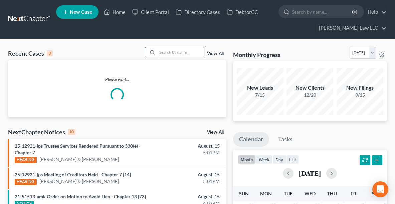
click at [165, 53] on input "search" at bounding box center [180, 52] width 47 height 10
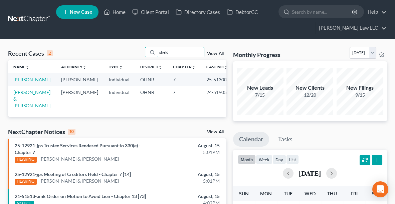
type input "sheld"
click at [37, 79] on link "[PERSON_NAME]" at bounding box center [31, 80] width 37 height 6
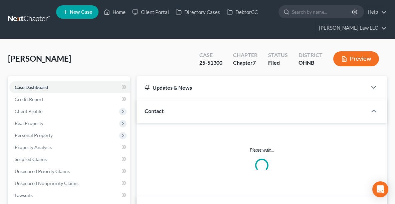
scroll to position [210, 0]
